Goal: Find specific page/section: Find specific page/section

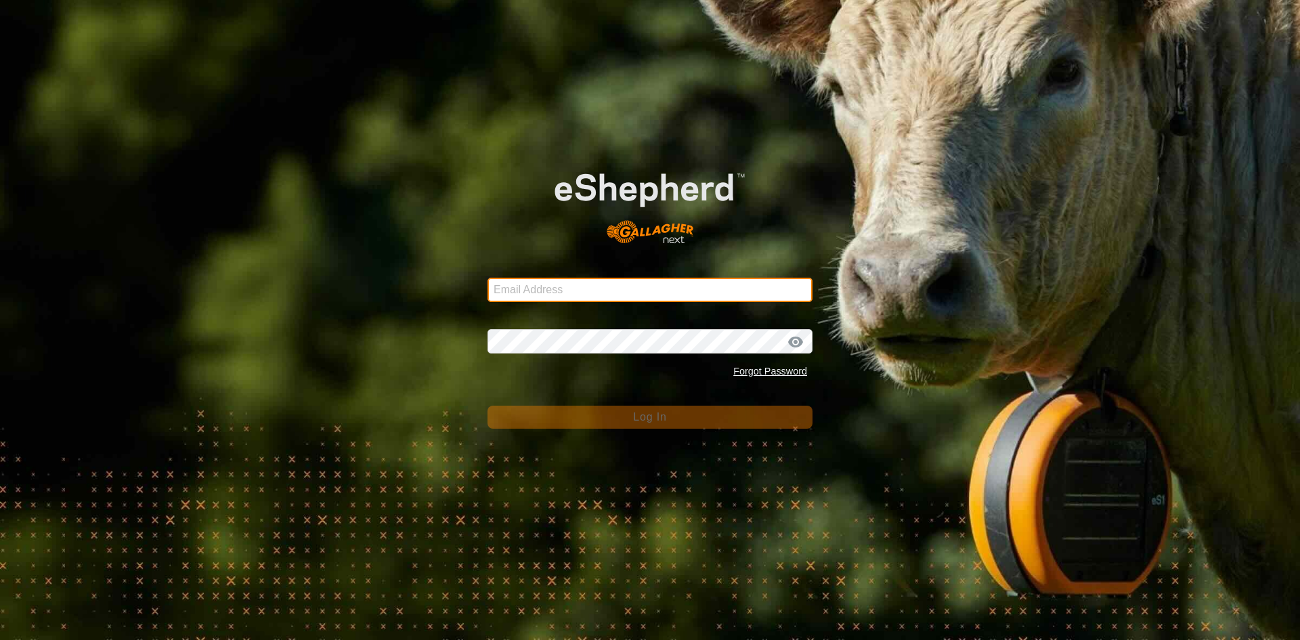
drag, startPoint x: 0, startPoint y: 0, endPoint x: 562, endPoint y: 280, distance: 628.1
click at [562, 280] on input "Email Address" at bounding box center [650, 290] width 325 height 24
type input "[EMAIL_ADDRESS][DOMAIN_NAME]"
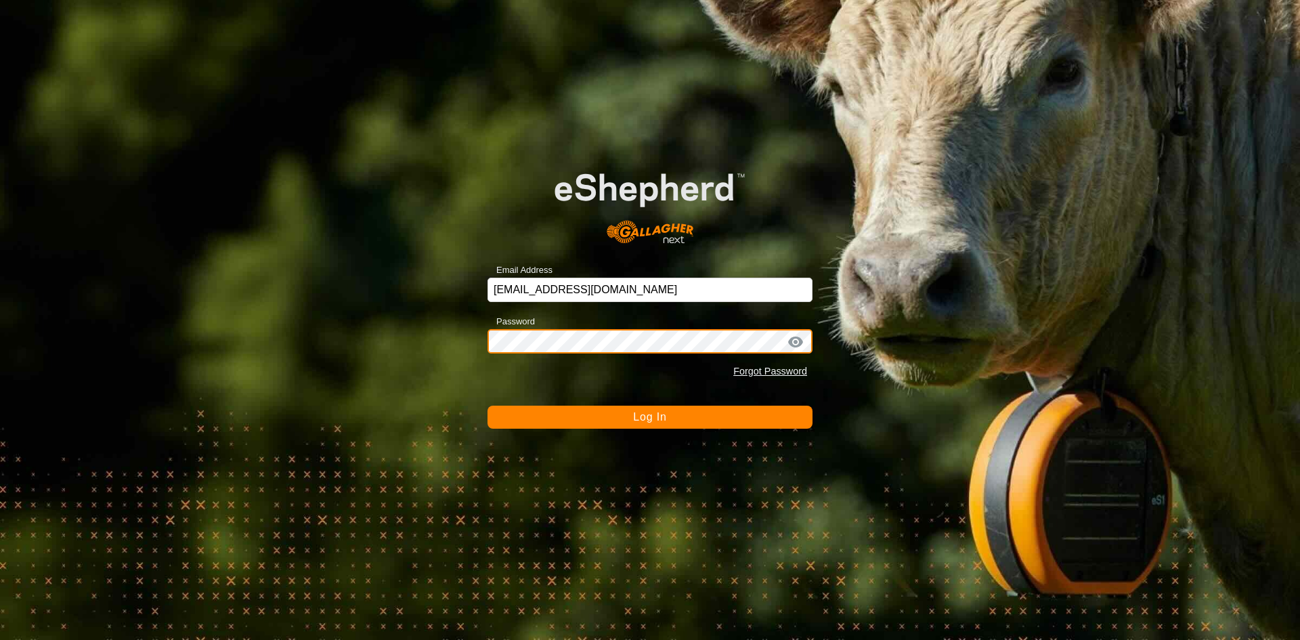
click at [488, 406] on button "Log In" at bounding box center [650, 417] width 325 height 23
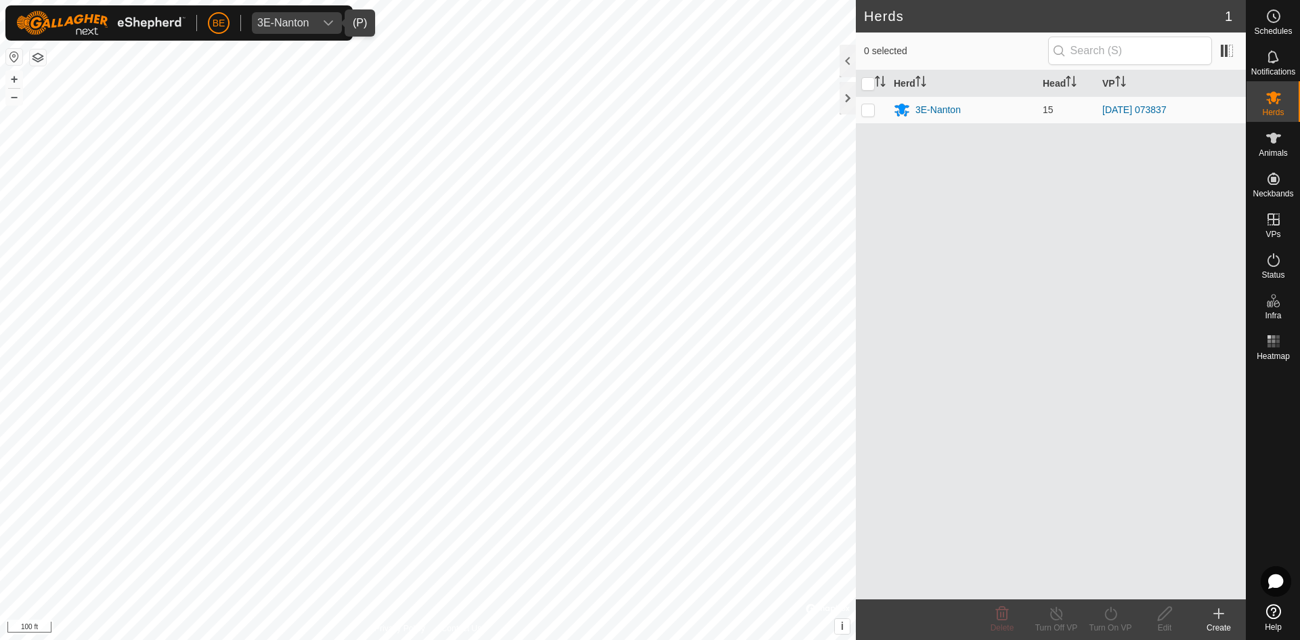
click at [306, 25] on div "3E-Nanton" at bounding box center [283, 23] width 52 height 11
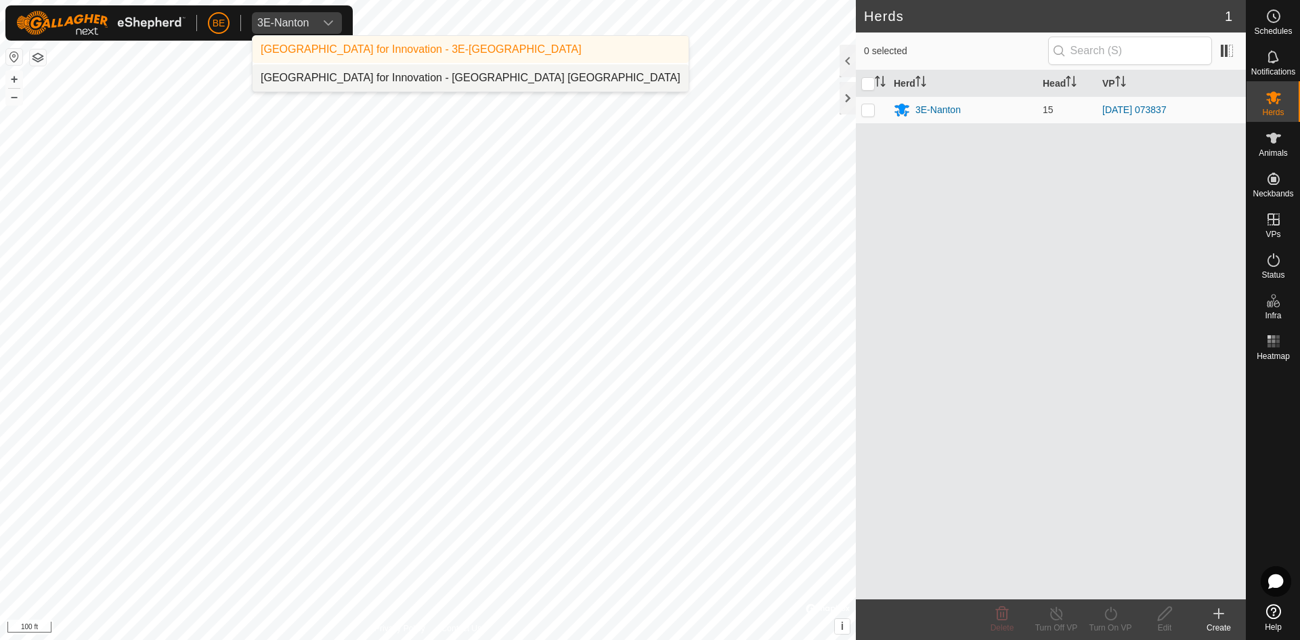
click at [347, 76] on li "[GEOGRAPHIC_DATA] for Innovation - [GEOGRAPHIC_DATA] [GEOGRAPHIC_DATA]" at bounding box center [471, 77] width 436 height 27
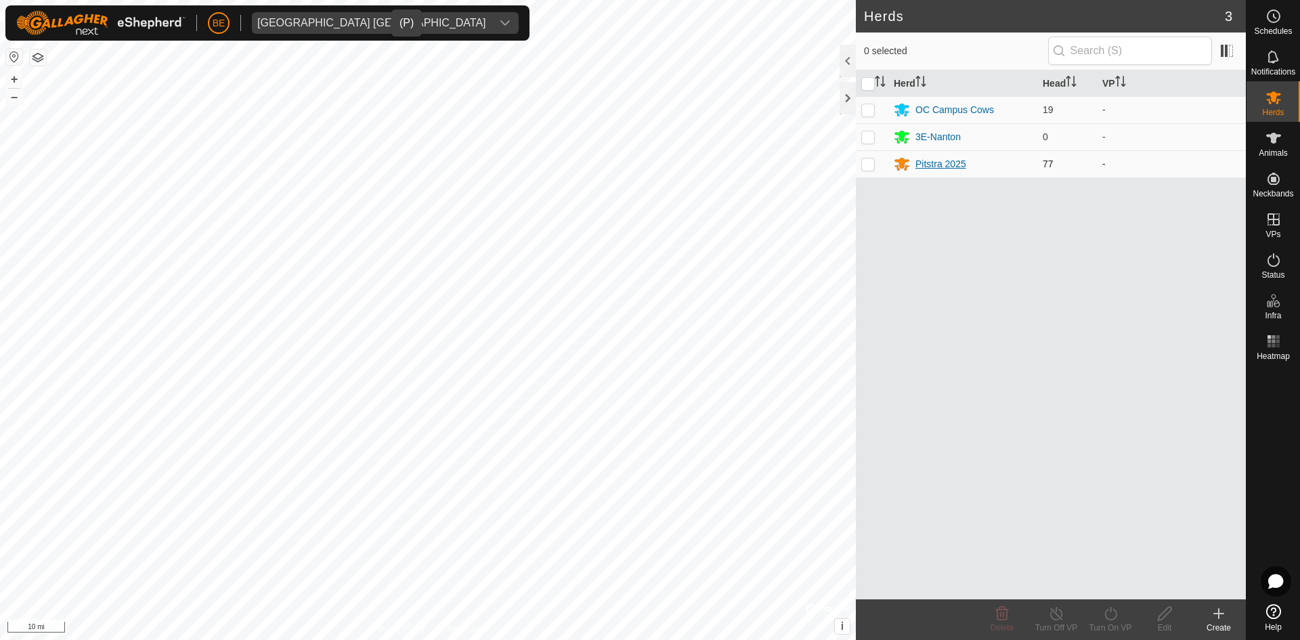
click at [920, 167] on div "Pitstra 2025" at bounding box center [941, 164] width 51 height 14
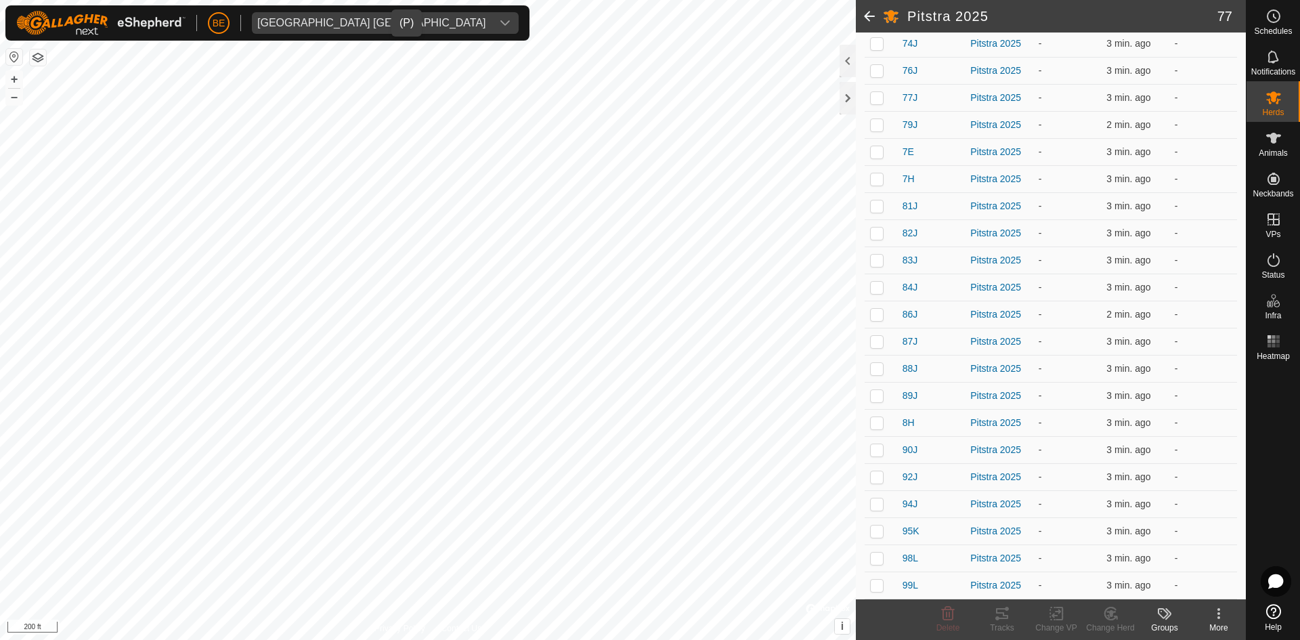
scroll to position [1637, 0]
click at [480, 639] on html "BE Olds College [GEOGRAPHIC_DATA] Schedules Notifications Herds Animals Neckban…" at bounding box center [650, 320] width 1300 height 640
